Goal: Task Accomplishment & Management: Manage account settings

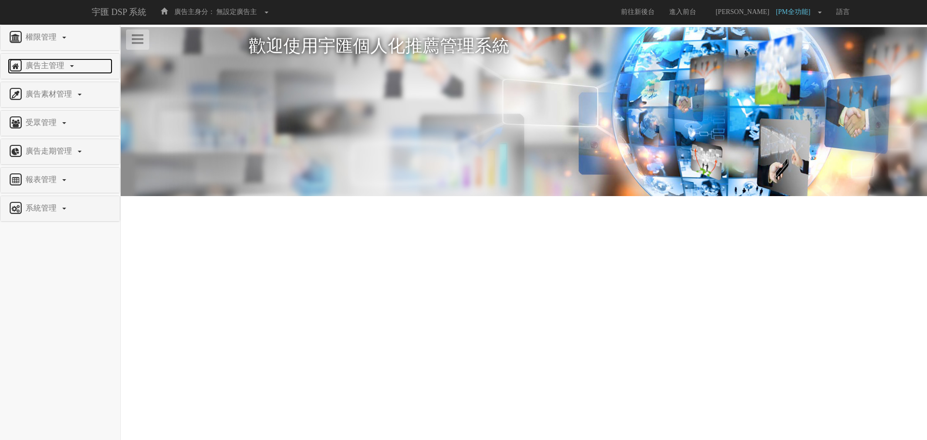
click at [60, 70] on span "廣告主管理" at bounding box center [46, 65] width 46 height 8
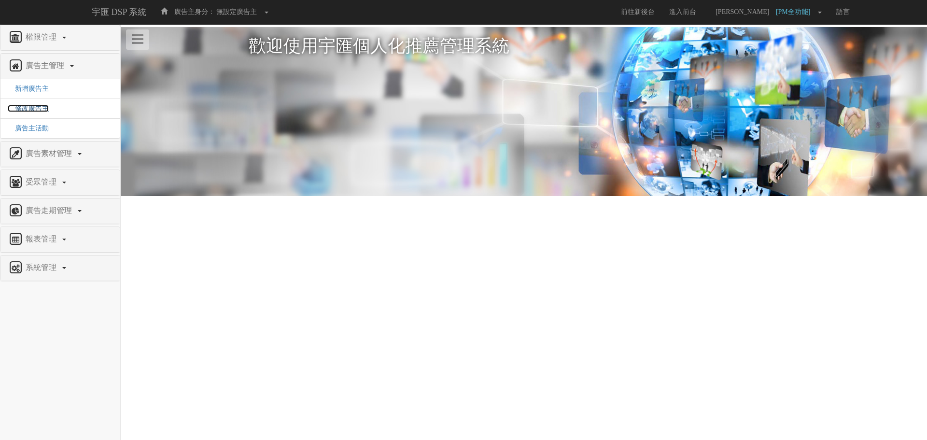
click at [41, 109] on span "修改廣告主" at bounding box center [28, 108] width 41 height 7
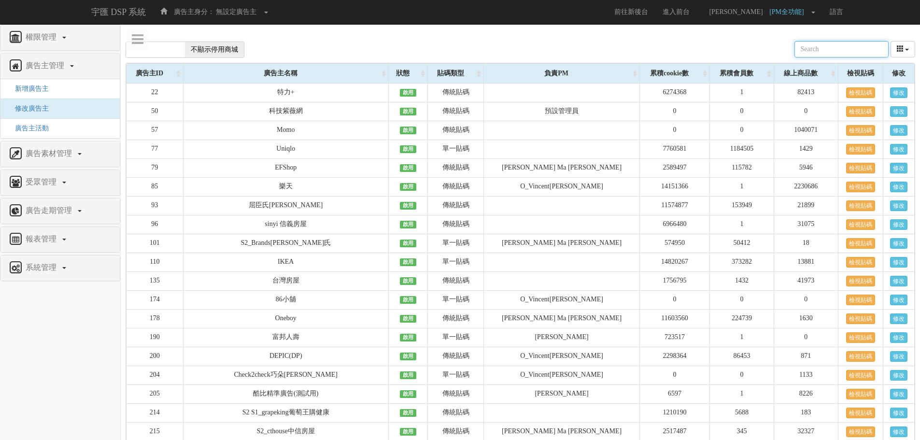
click at [846, 50] on input "text" at bounding box center [841, 49] width 94 height 16
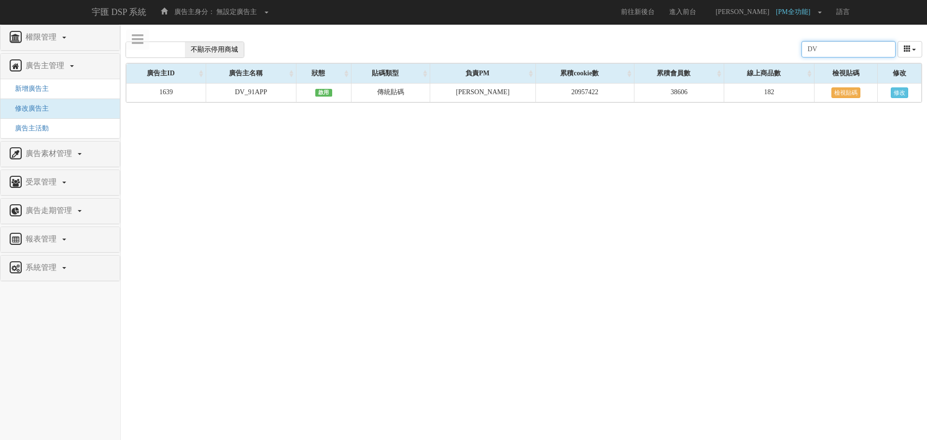
type input "DV"
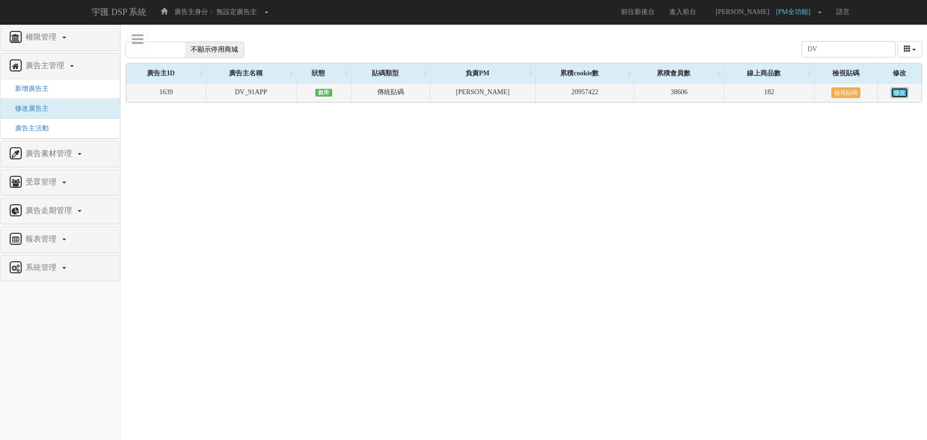
click at [903, 89] on link "修改" at bounding box center [899, 92] width 17 height 11
click at [898, 92] on link "修改" at bounding box center [899, 92] width 17 height 11
click at [900, 91] on link "修改" at bounding box center [899, 92] width 17 height 11
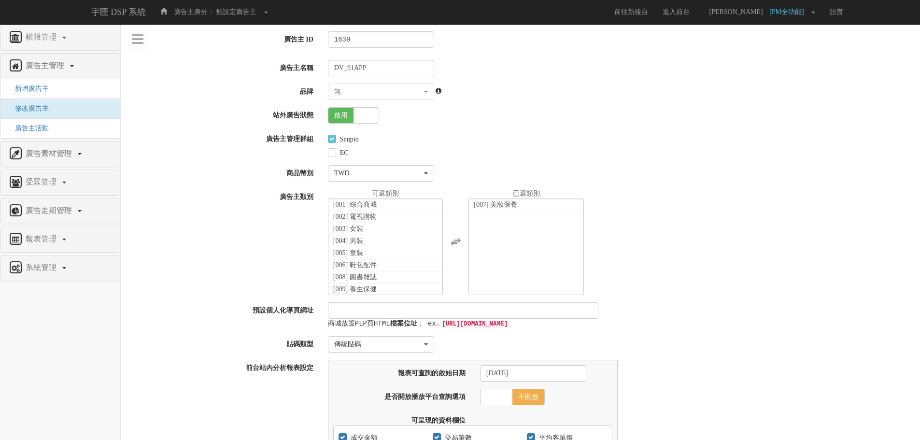
select select "05f60088-fa72-4755-a187-39ae01f7d2c7"
select select
click at [376, 112] on span at bounding box center [365, 115] width 25 height 15
checkbox input "false"
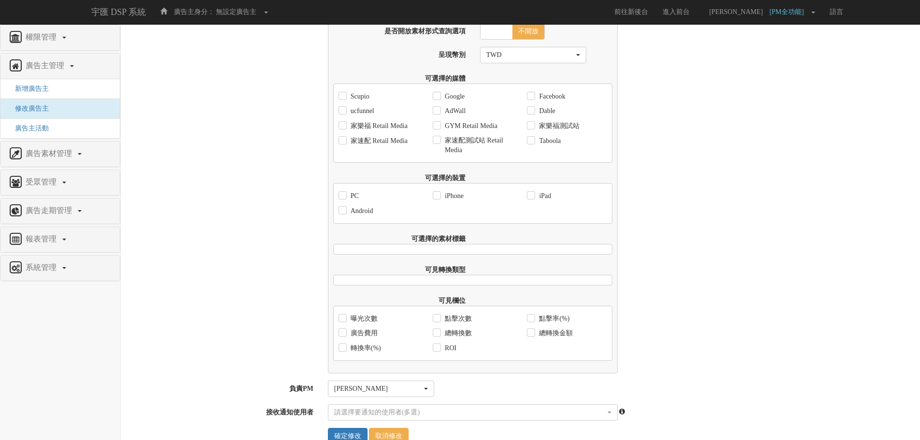
scroll to position [601, 0]
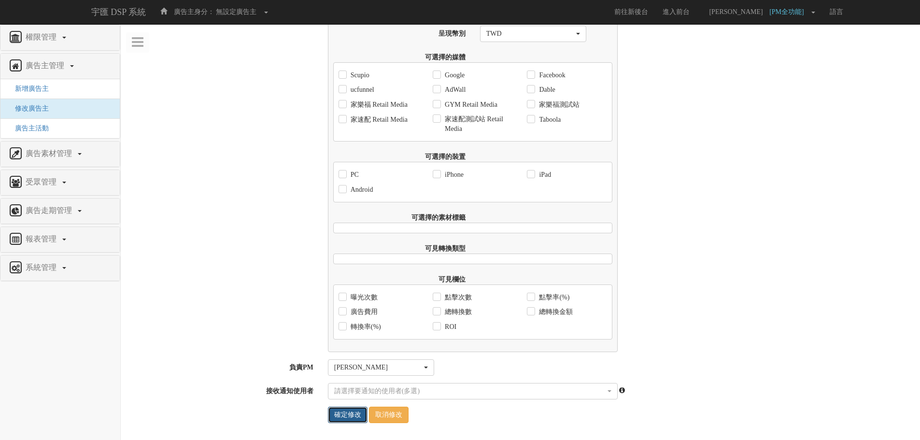
click at [346, 415] on input "確定修改" at bounding box center [348, 415] width 40 height 16
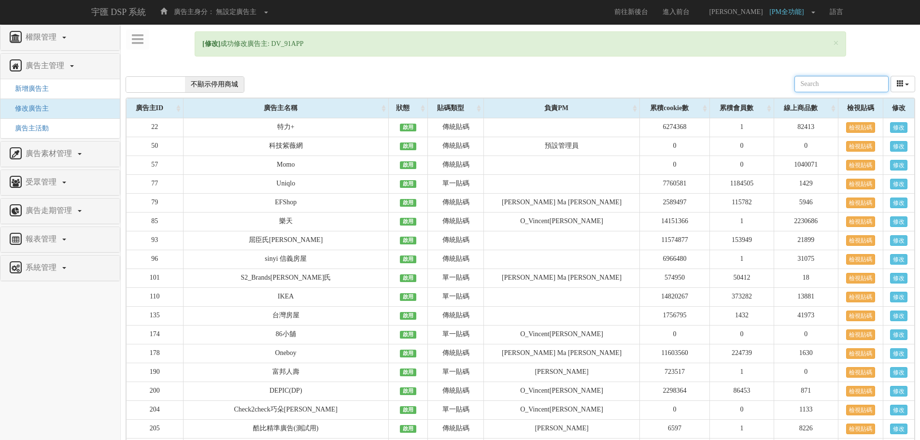
click at [820, 84] on input "text" at bounding box center [841, 84] width 94 height 16
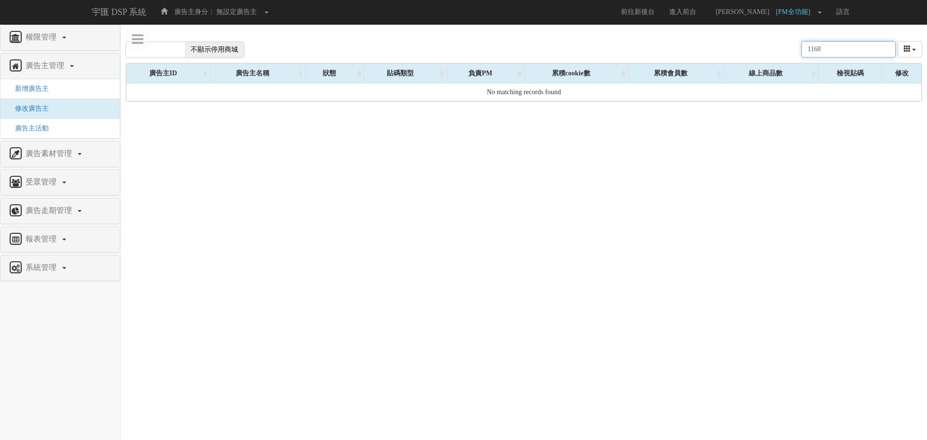
type input "1168"
click at [211, 51] on span "不顯示停用商城" at bounding box center [214, 49] width 59 height 15
checkbox input "true"
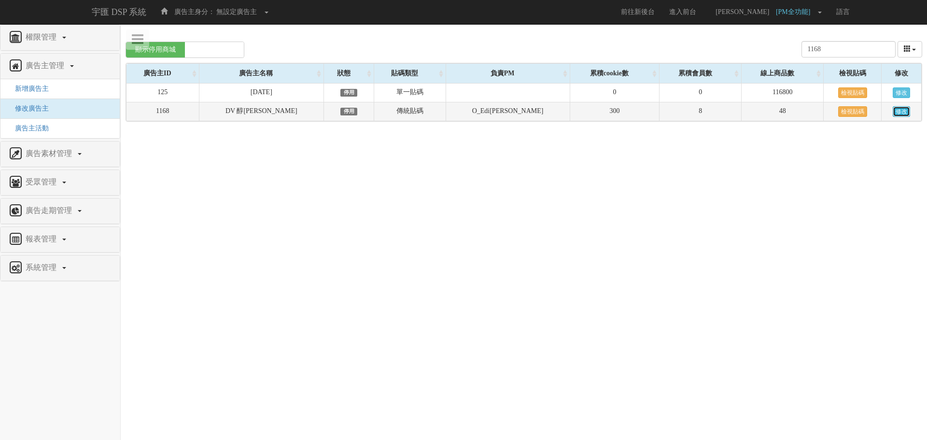
click at [901, 108] on link "修改" at bounding box center [901, 111] width 17 height 11
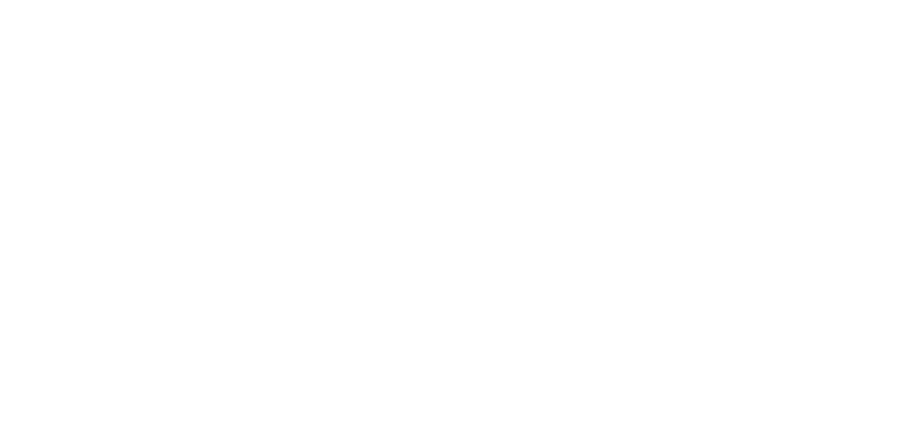
select select
select select "e41c9ed8-ebe6-4f09-9dba-a1aba8876855"
select select
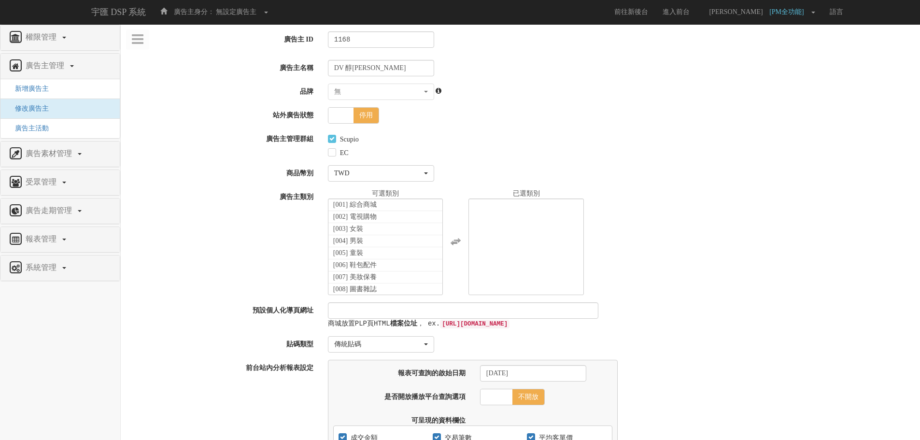
click at [370, 116] on span "停用" at bounding box center [365, 115] width 25 height 15
checkbox input "true"
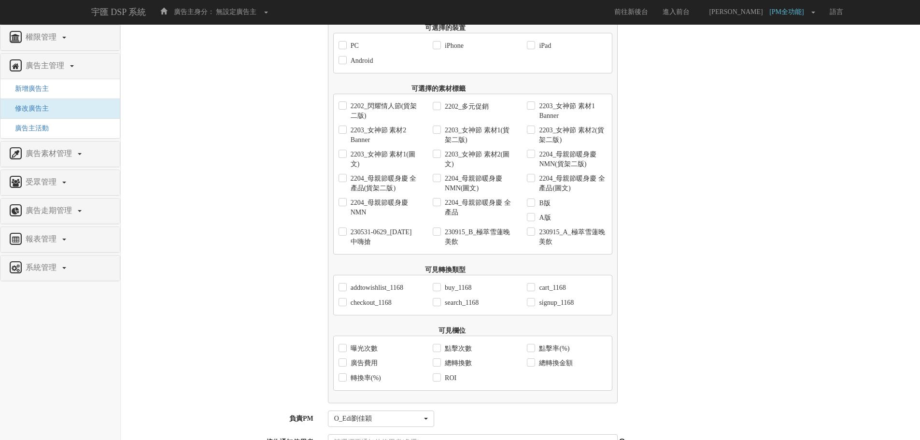
scroll to position [782, 0]
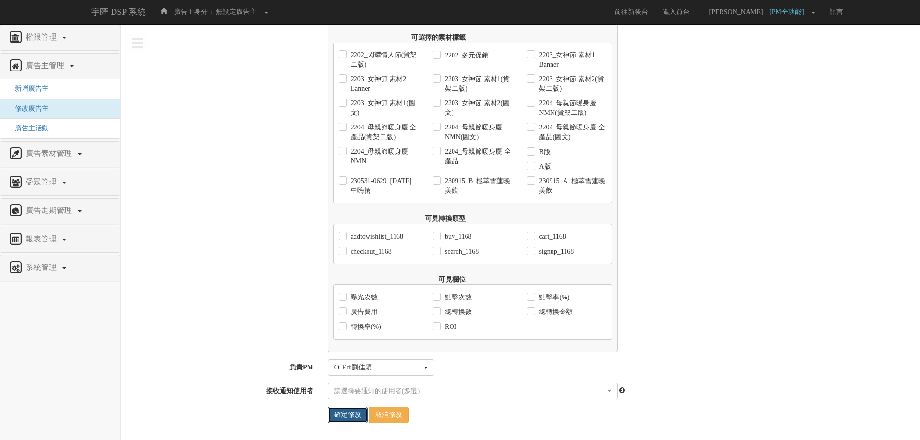
click at [353, 416] on input "確定修改" at bounding box center [348, 415] width 40 height 16
